Goal: Navigation & Orientation: Find specific page/section

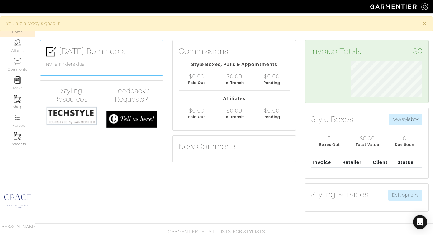
scroll to position [36, 80]
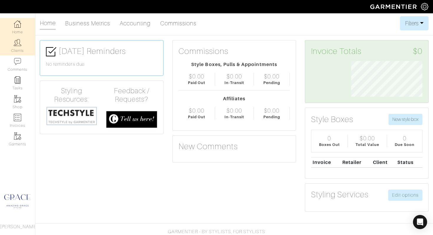
click at [18, 48] on link "Clients" at bounding box center [17, 46] width 35 height 19
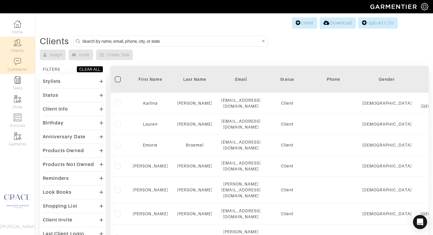
click at [19, 69] on link "Comments" at bounding box center [17, 64] width 35 height 19
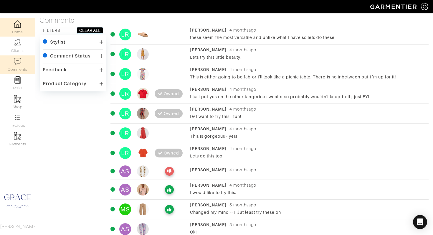
click at [19, 30] on link "Home" at bounding box center [17, 27] width 35 height 19
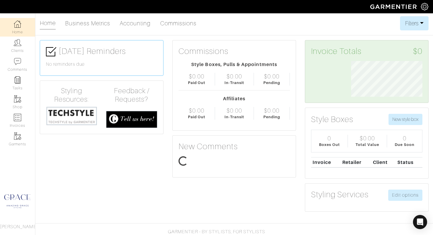
scroll to position [36, 80]
